Goal: Check status: Check status

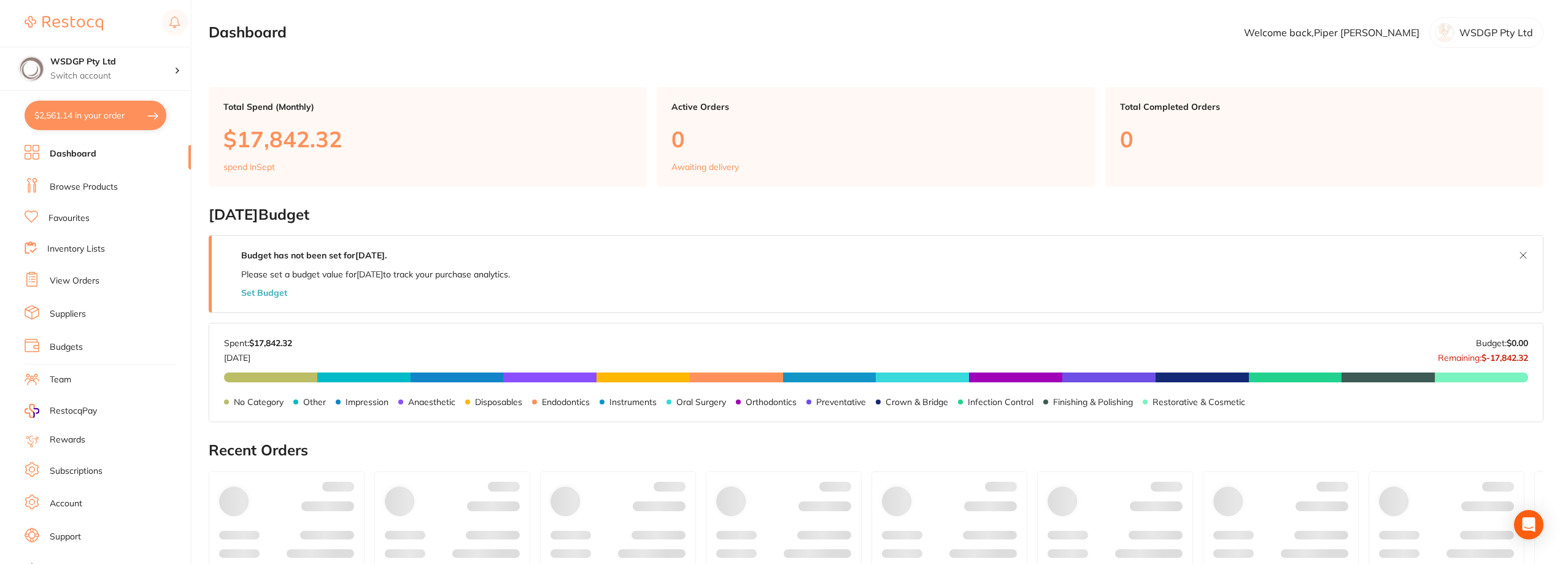
click at [67, 279] on link "View Orders" at bounding box center [74, 281] width 50 height 13
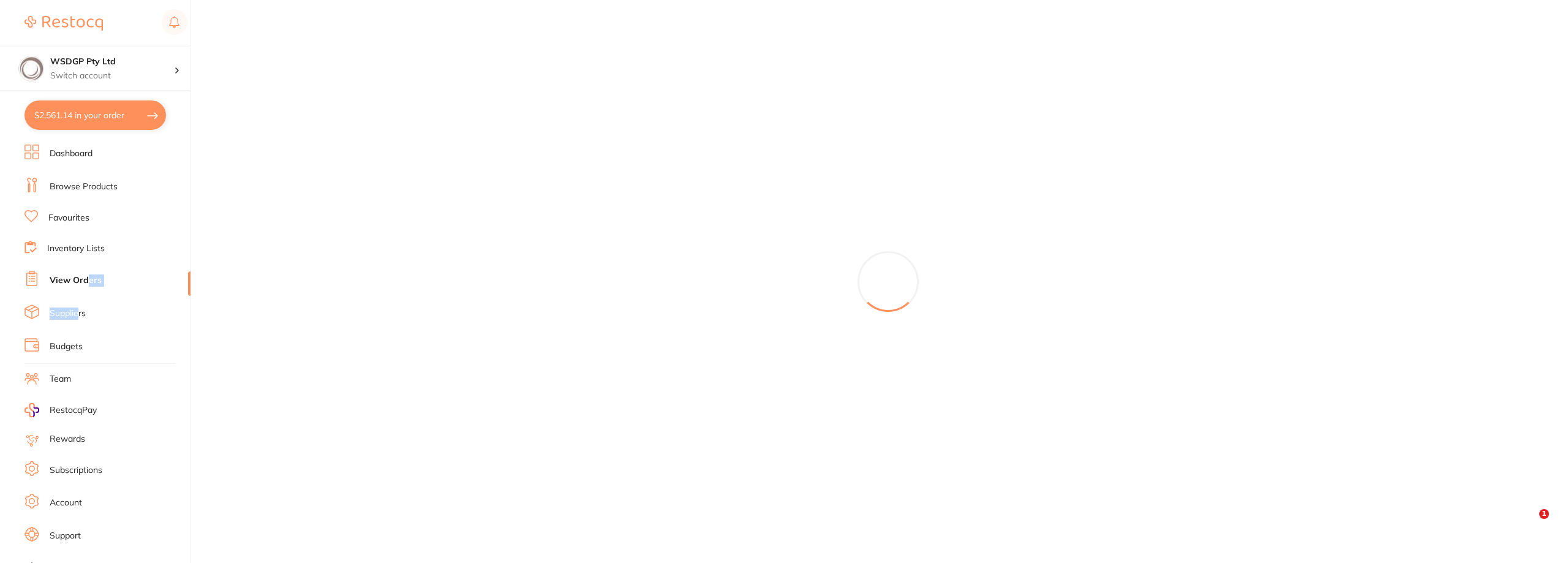
drag, startPoint x: 86, startPoint y: 271, endPoint x: 80, endPoint y: 313, distance: 42.4
click at [80, 313] on ul "Dashboard Browse Products Favourites Inventory Lists View Orders Suppliers Budg…" at bounding box center [107, 356] width 166 height 422
click at [71, 287] on li "View Orders" at bounding box center [107, 280] width 166 height 18
